Goal: Task Accomplishment & Management: Manage account settings

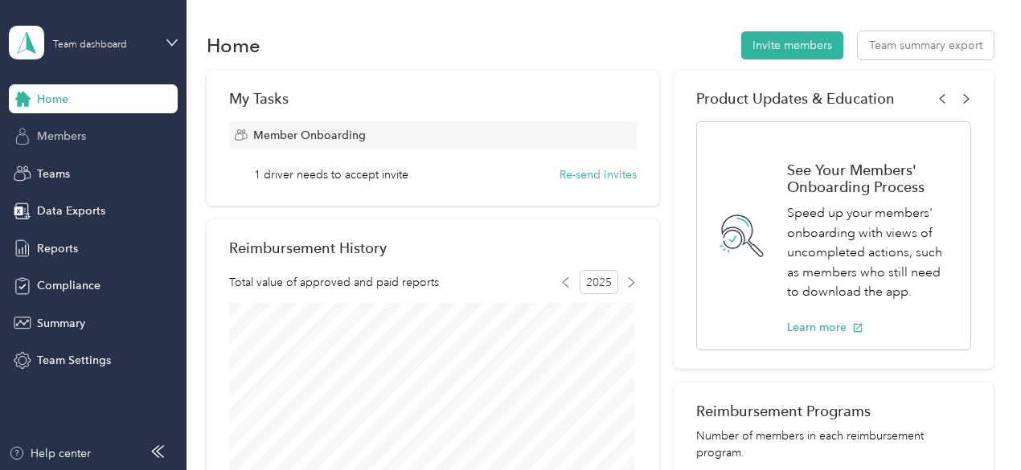
click at [90, 138] on div "Members" at bounding box center [93, 136] width 169 height 29
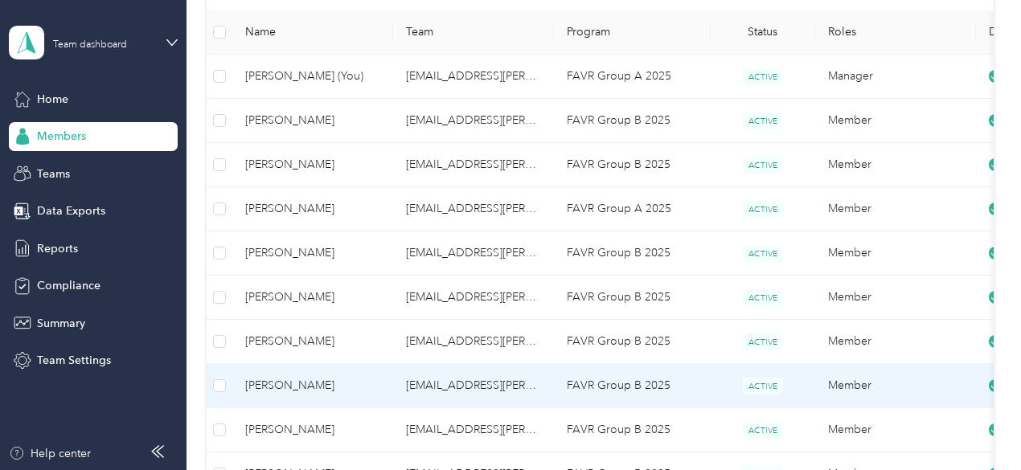
scroll to position [80, 0]
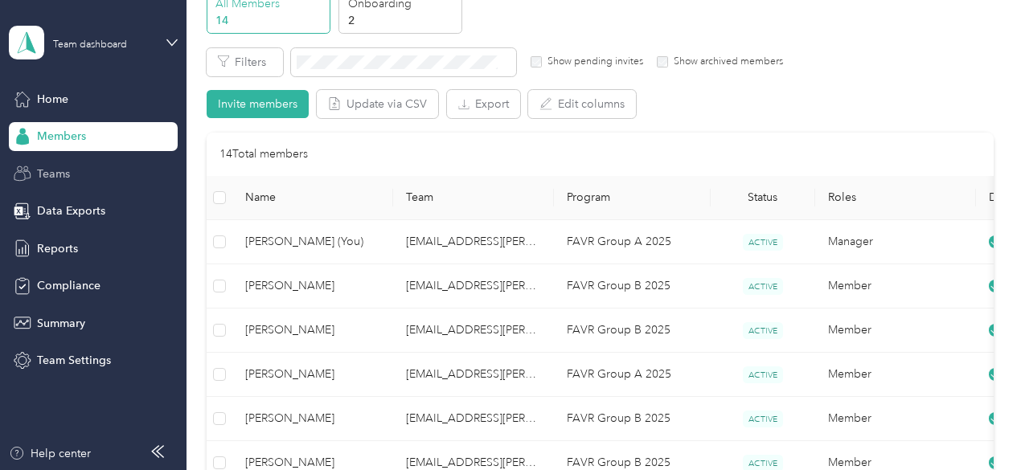
click at [55, 171] on span "Teams" at bounding box center [53, 174] width 33 height 17
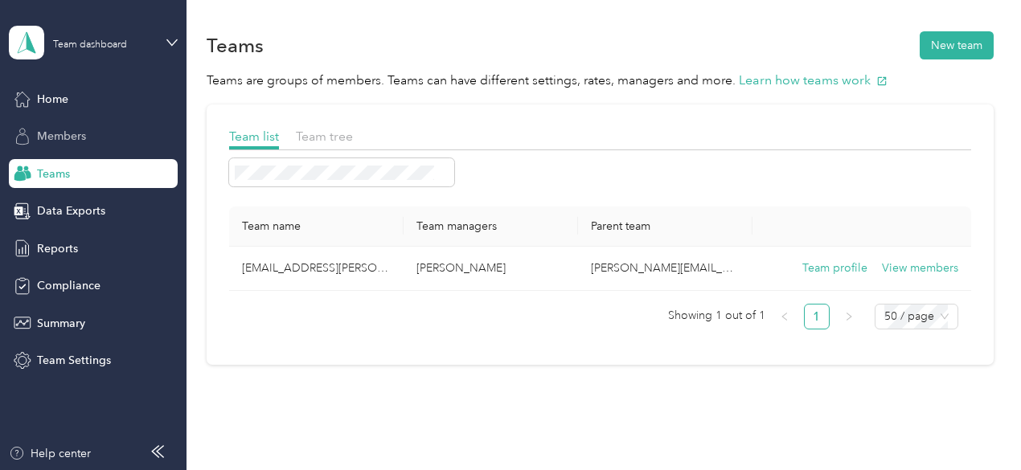
click at [76, 141] on span "Members" at bounding box center [61, 136] width 49 height 17
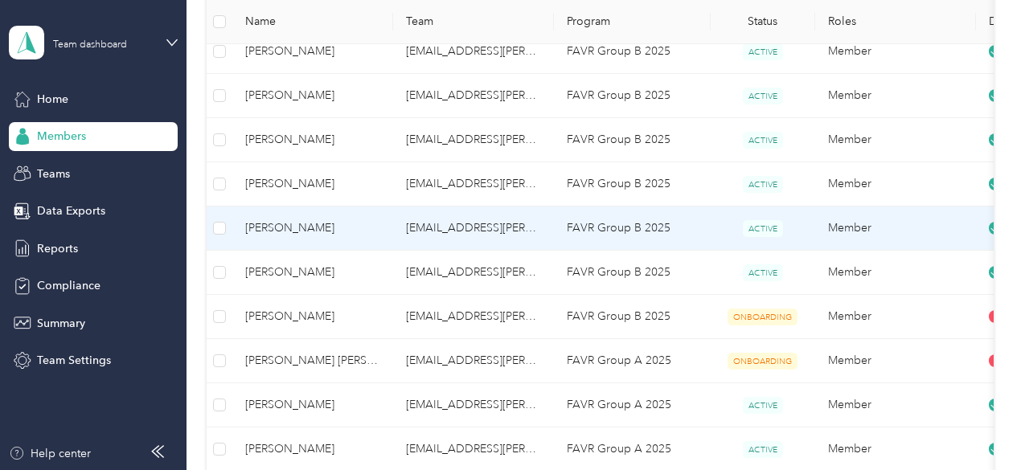
scroll to position [483, 0]
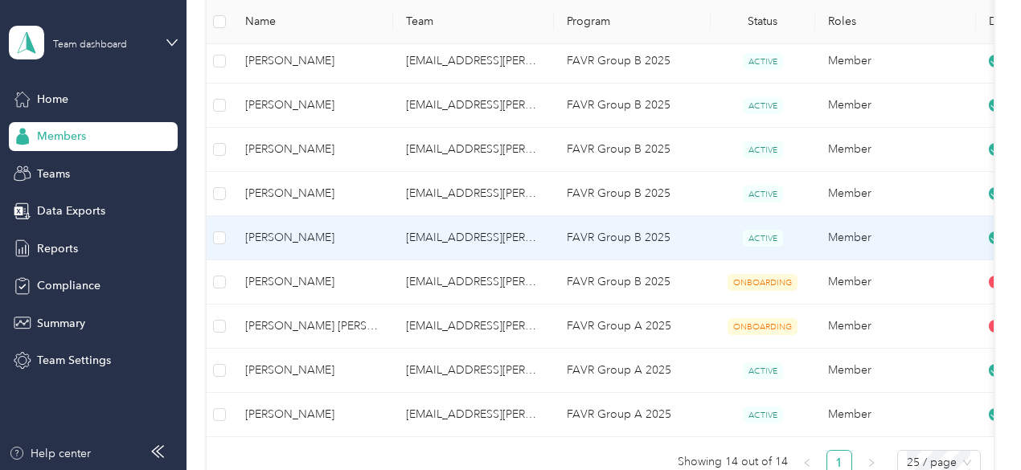
click at [290, 237] on span "[PERSON_NAME]" at bounding box center [312, 238] width 135 height 18
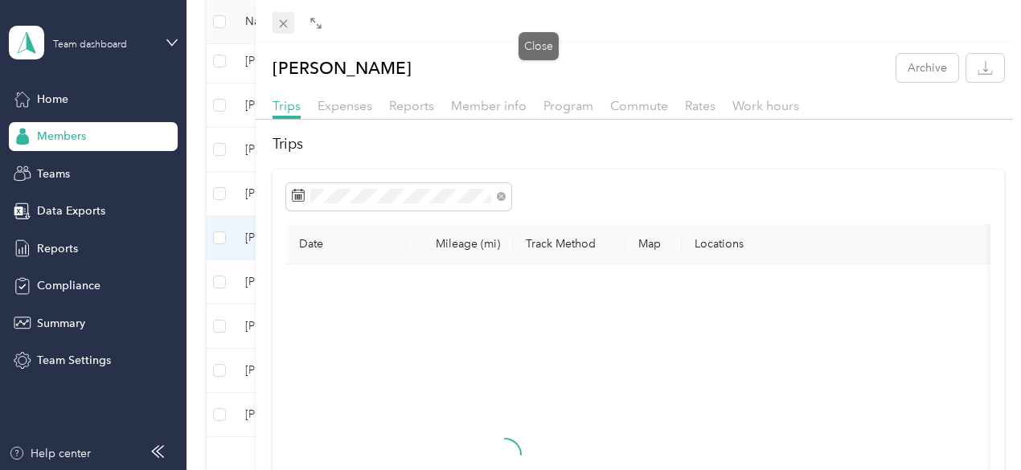
click at [287, 23] on icon at bounding box center [283, 24] width 8 height 8
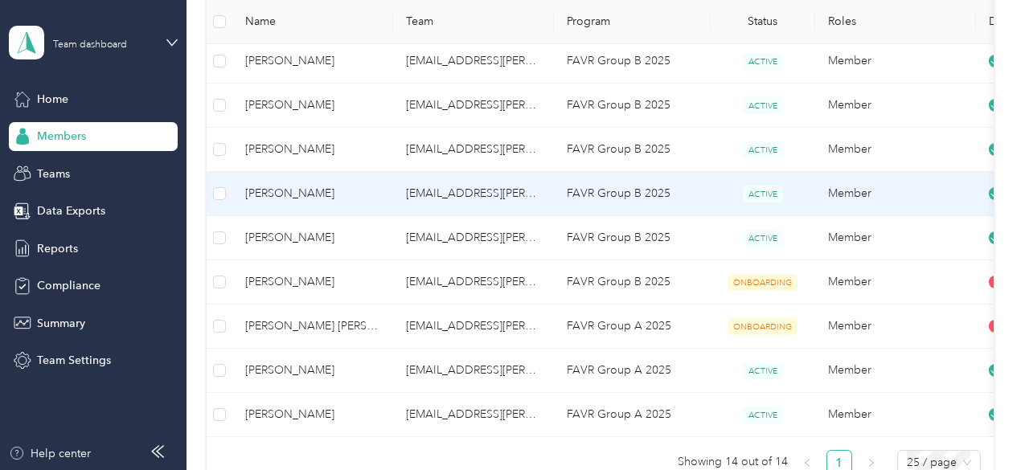
click at [420, 193] on td "[EMAIL_ADDRESS][PERSON_NAME][DOMAIN_NAME]" at bounding box center [473, 194] width 161 height 44
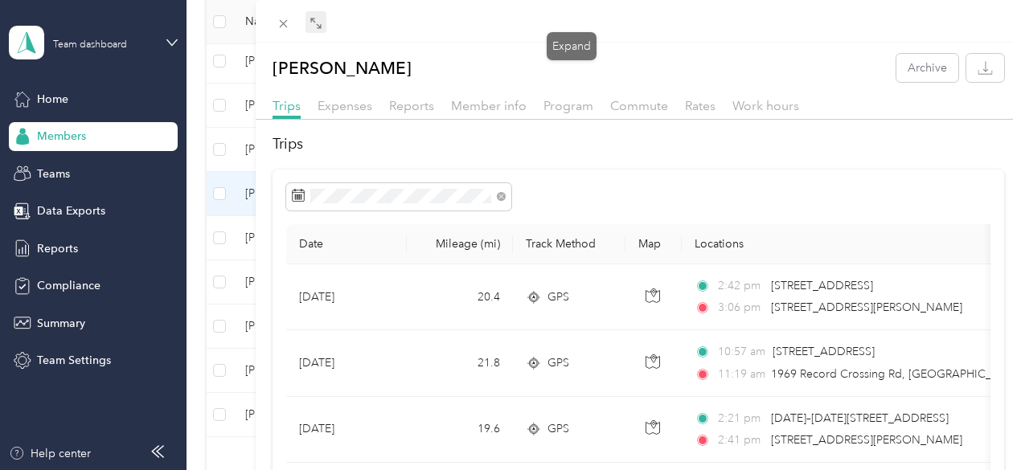
click at [323, 27] on icon at bounding box center [316, 23] width 13 height 13
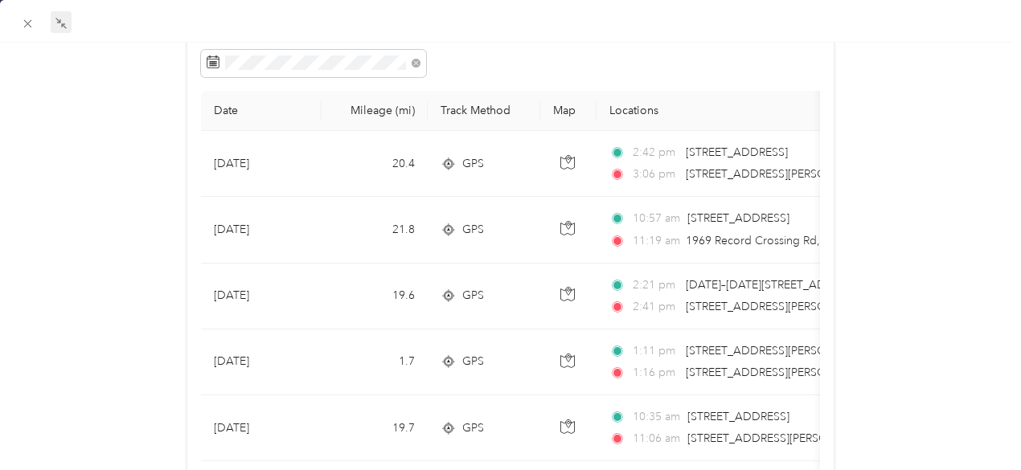
scroll to position [93, 0]
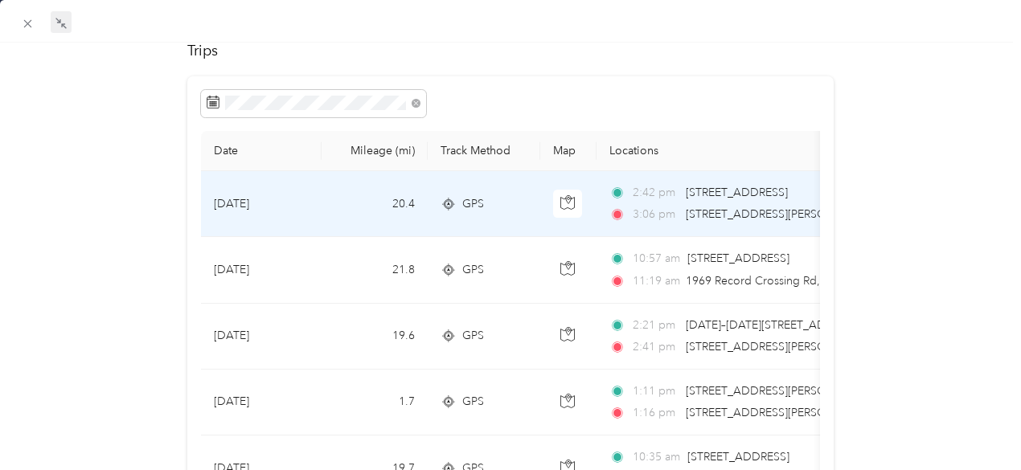
click at [680, 223] on div "3:06 pm [STREET_ADDRESS][PERSON_NAME]" at bounding box center [779, 215] width 338 height 18
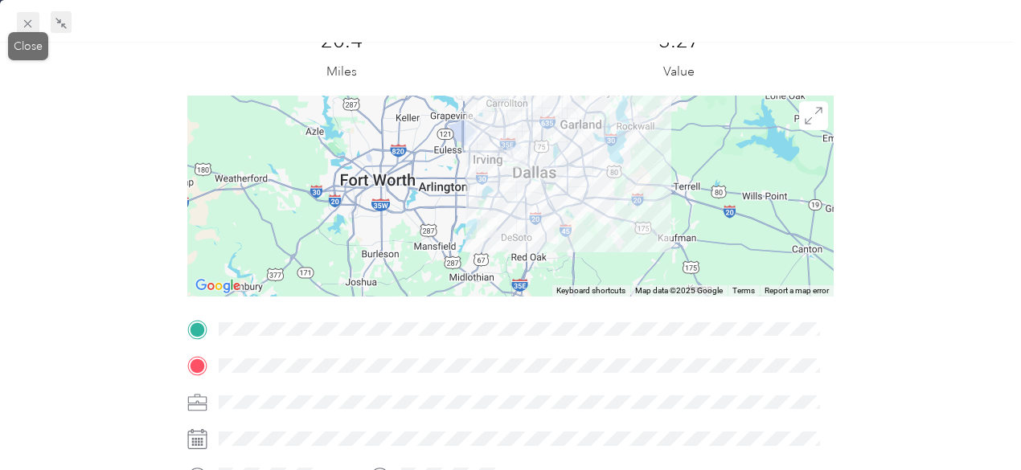
click at [26, 26] on icon at bounding box center [28, 24] width 8 height 8
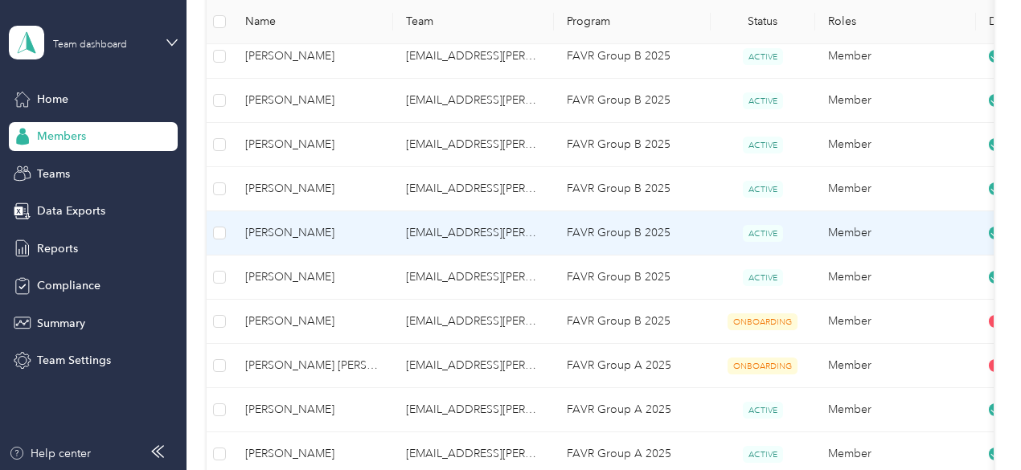
scroll to position [483, 0]
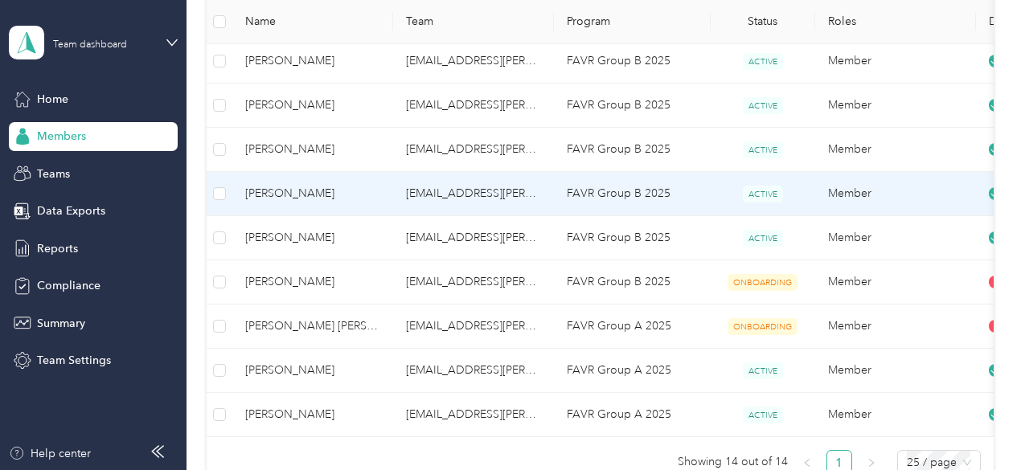
click at [406, 190] on td "[EMAIL_ADDRESS][PERSON_NAME][DOMAIN_NAME]" at bounding box center [473, 194] width 161 height 44
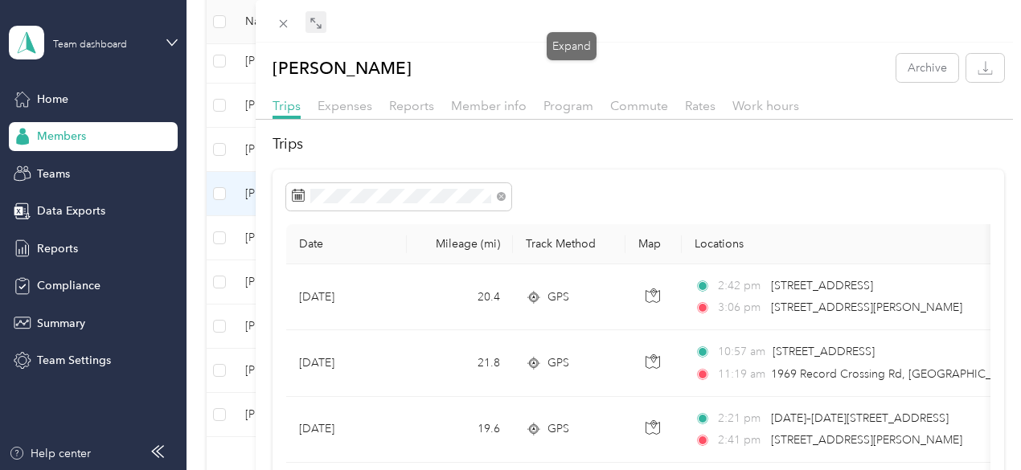
click at [323, 22] on icon at bounding box center [316, 23] width 13 height 13
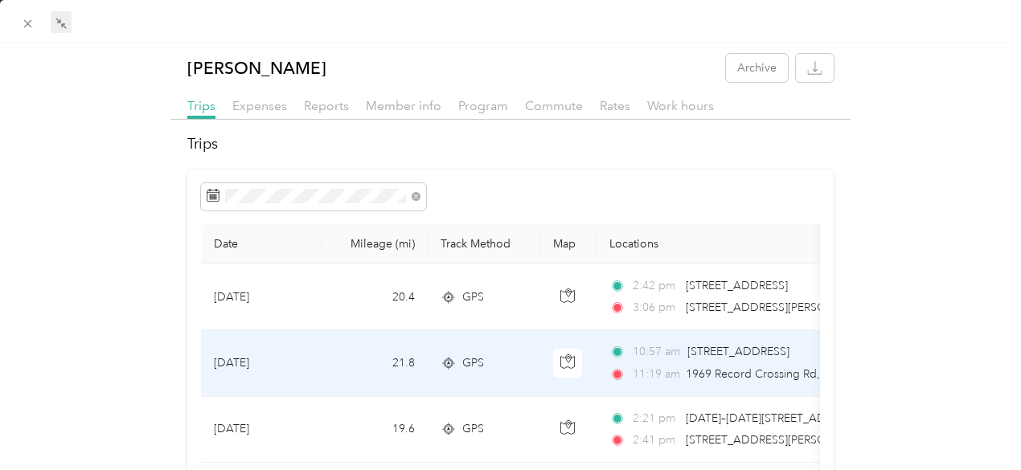
click at [778, 351] on span "[STREET_ADDRESS]" at bounding box center [739, 352] width 102 height 14
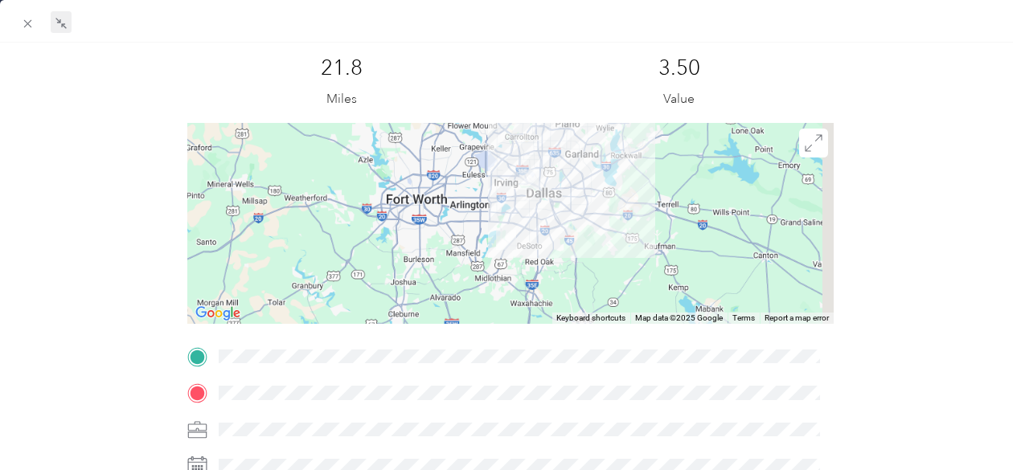
scroll to position [80, 0]
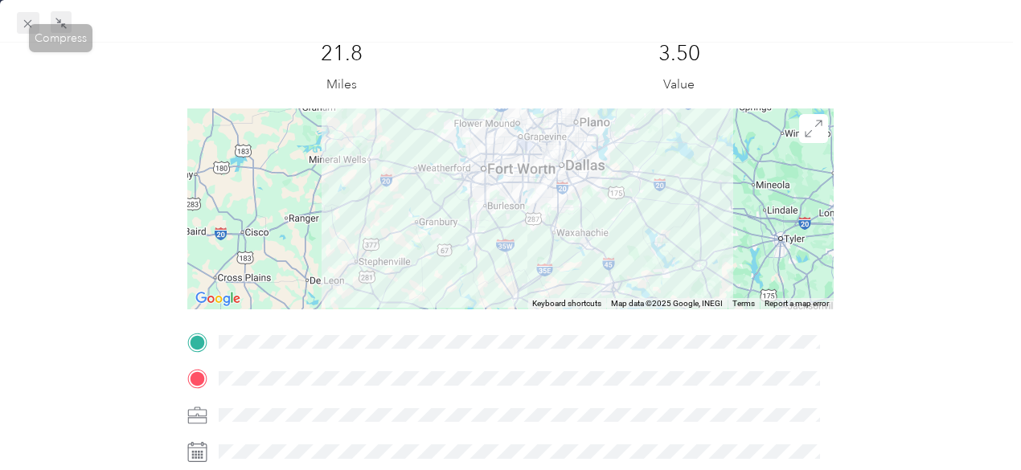
click at [34, 27] on icon at bounding box center [28, 24] width 14 height 14
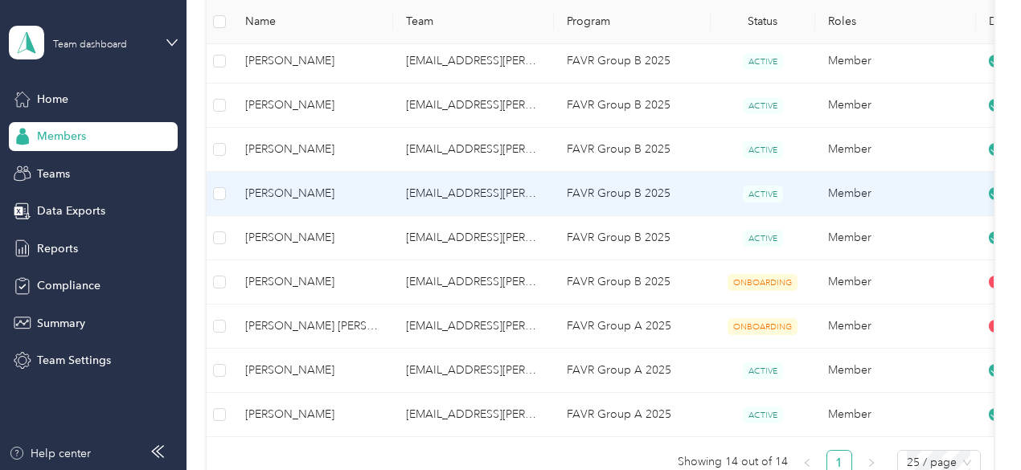
click at [489, 200] on td "[EMAIL_ADDRESS][PERSON_NAME][DOMAIN_NAME]" at bounding box center [473, 194] width 161 height 44
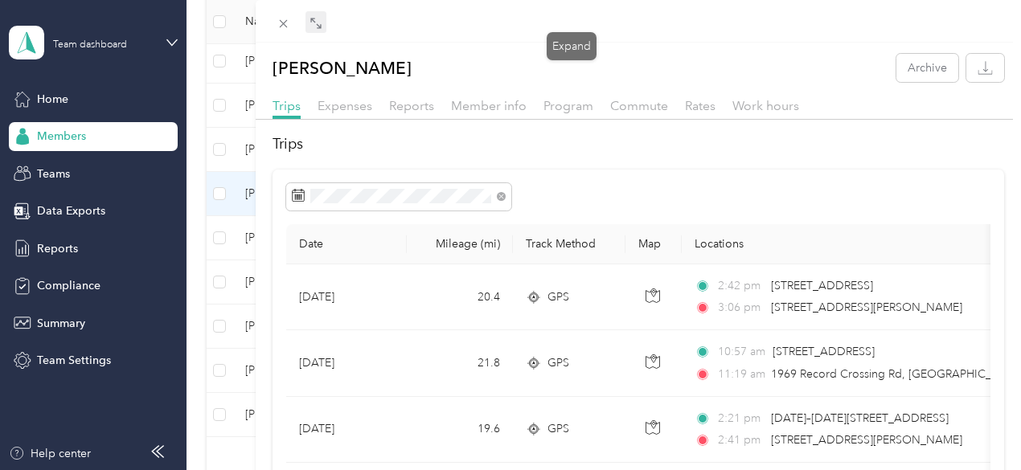
click at [322, 27] on icon at bounding box center [319, 25] width 5 height 5
